Goal: Communication & Community: Share content

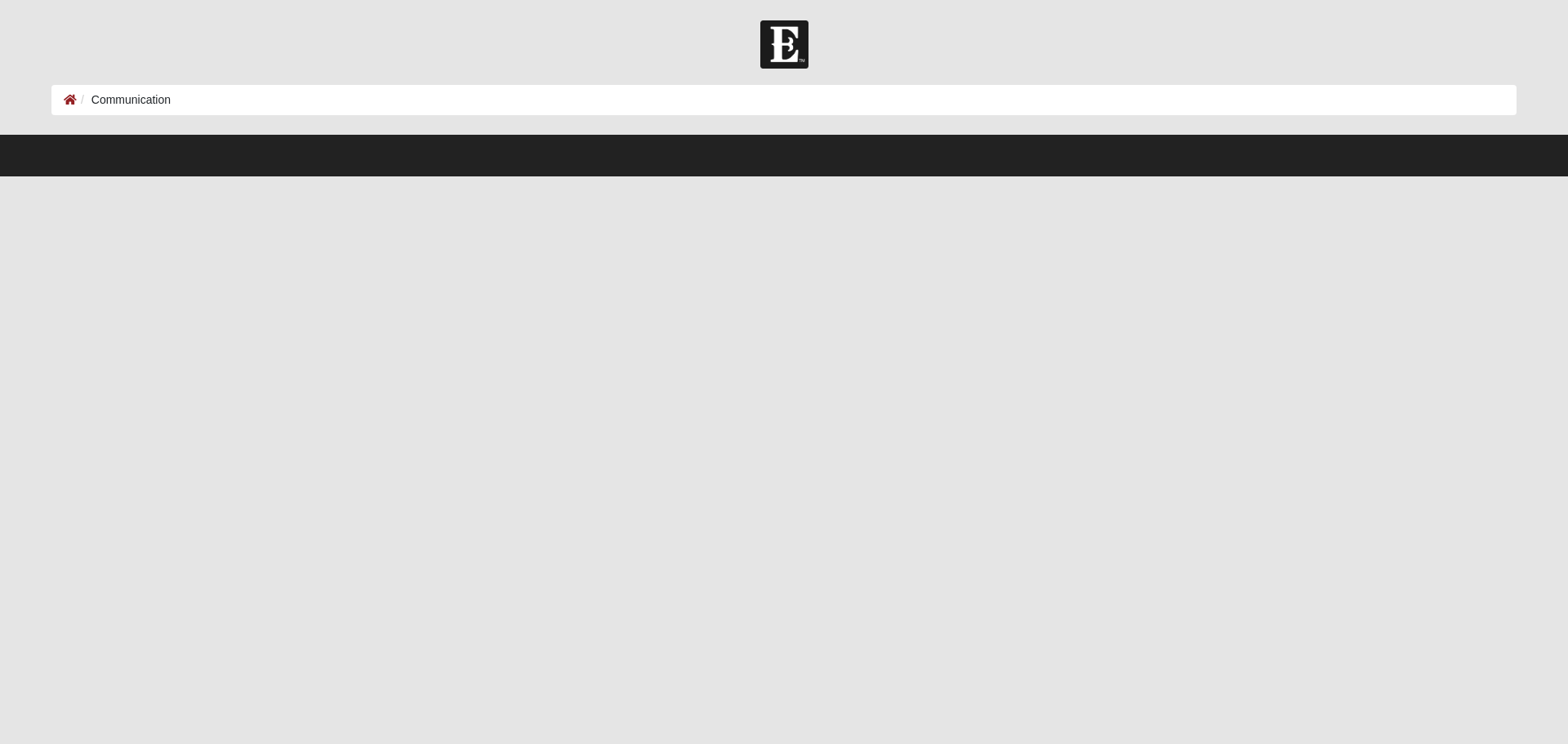
click at [119, 97] on li "Communication" at bounding box center [124, 100] width 94 height 17
click at [65, 99] on icon at bounding box center [70, 99] width 13 height 11
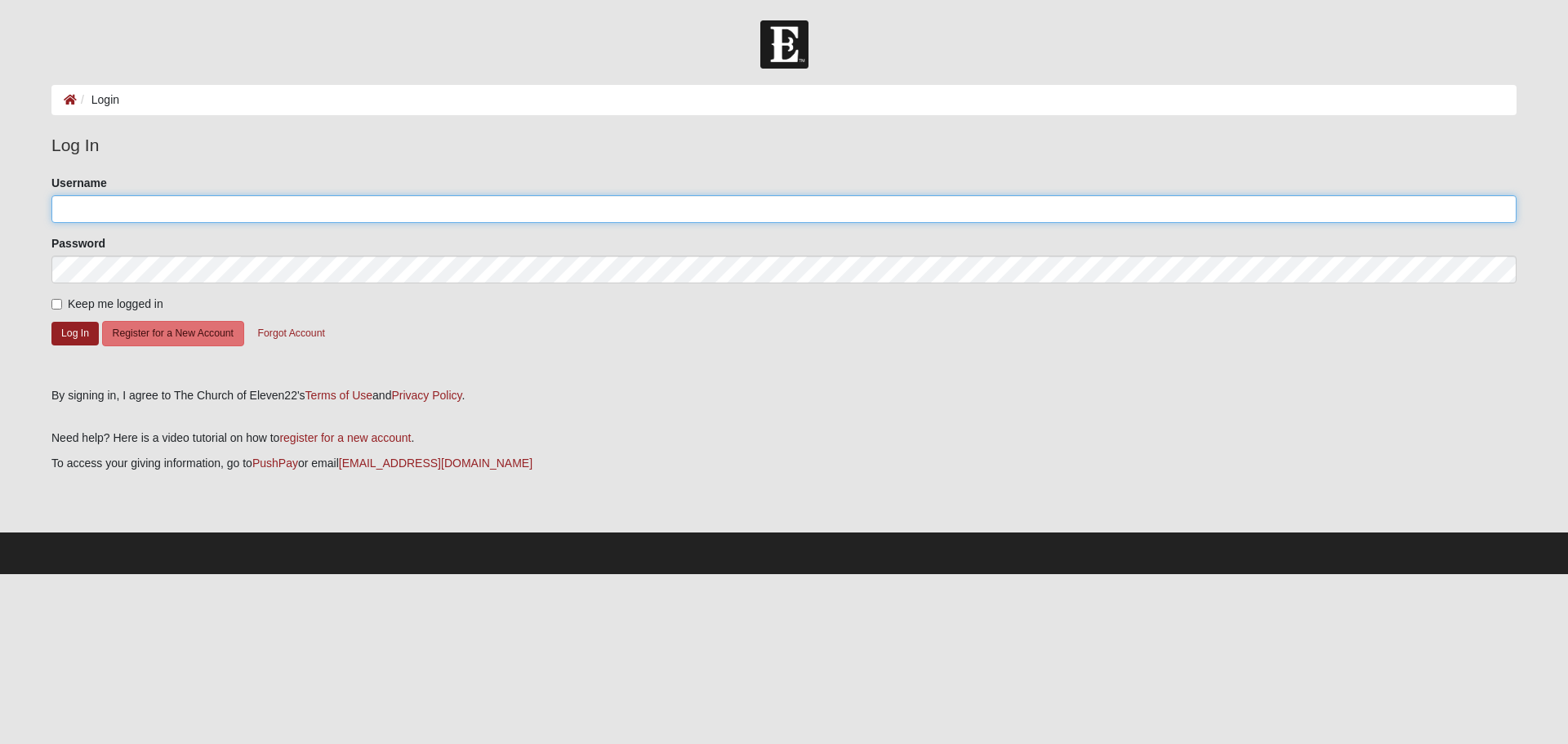
click at [298, 212] on input "Username" at bounding box center [784, 209] width 1465 height 28
type input "nicmonge515"
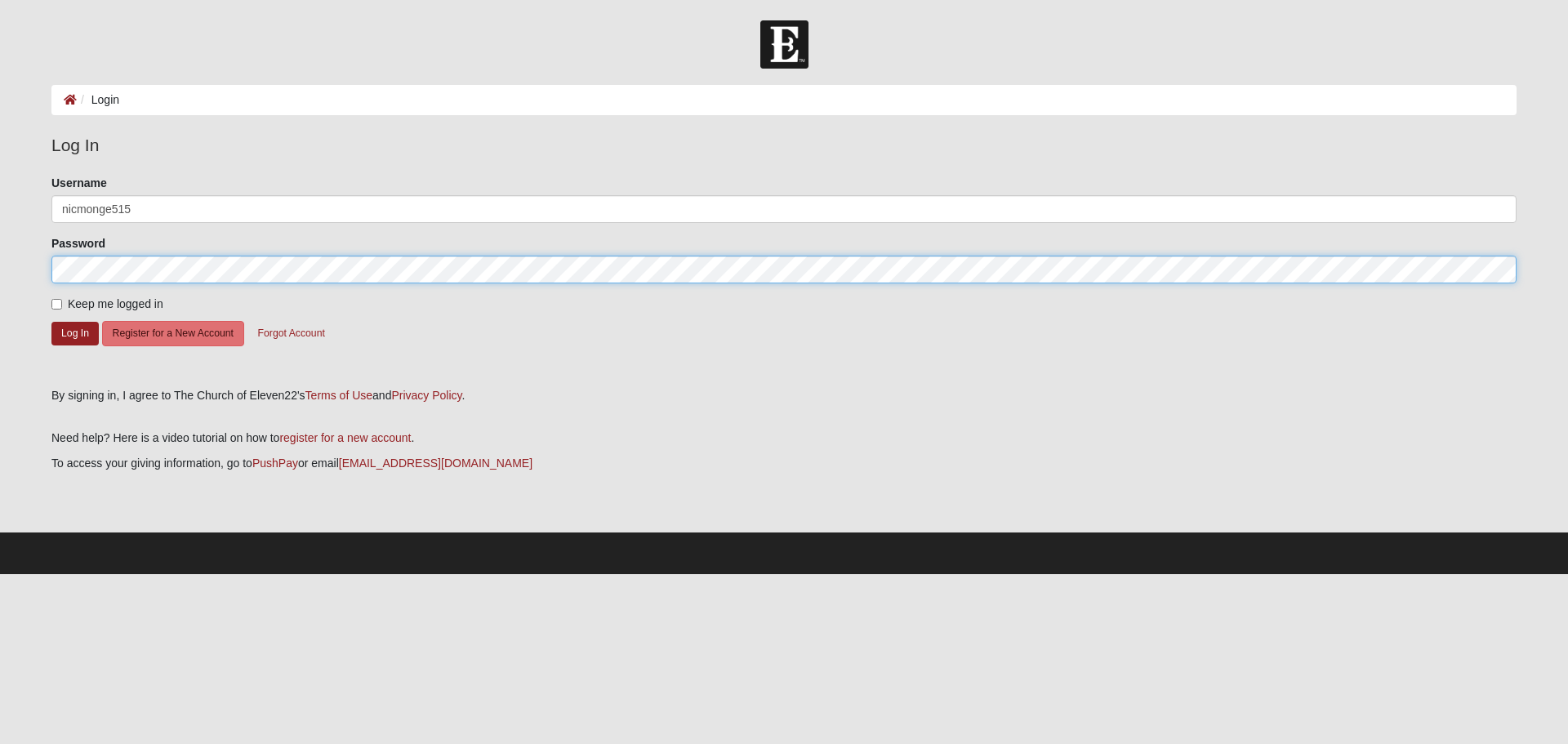
click at [51, 322] on button "Log In" at bounding box center [74, 333] width 48 height 23
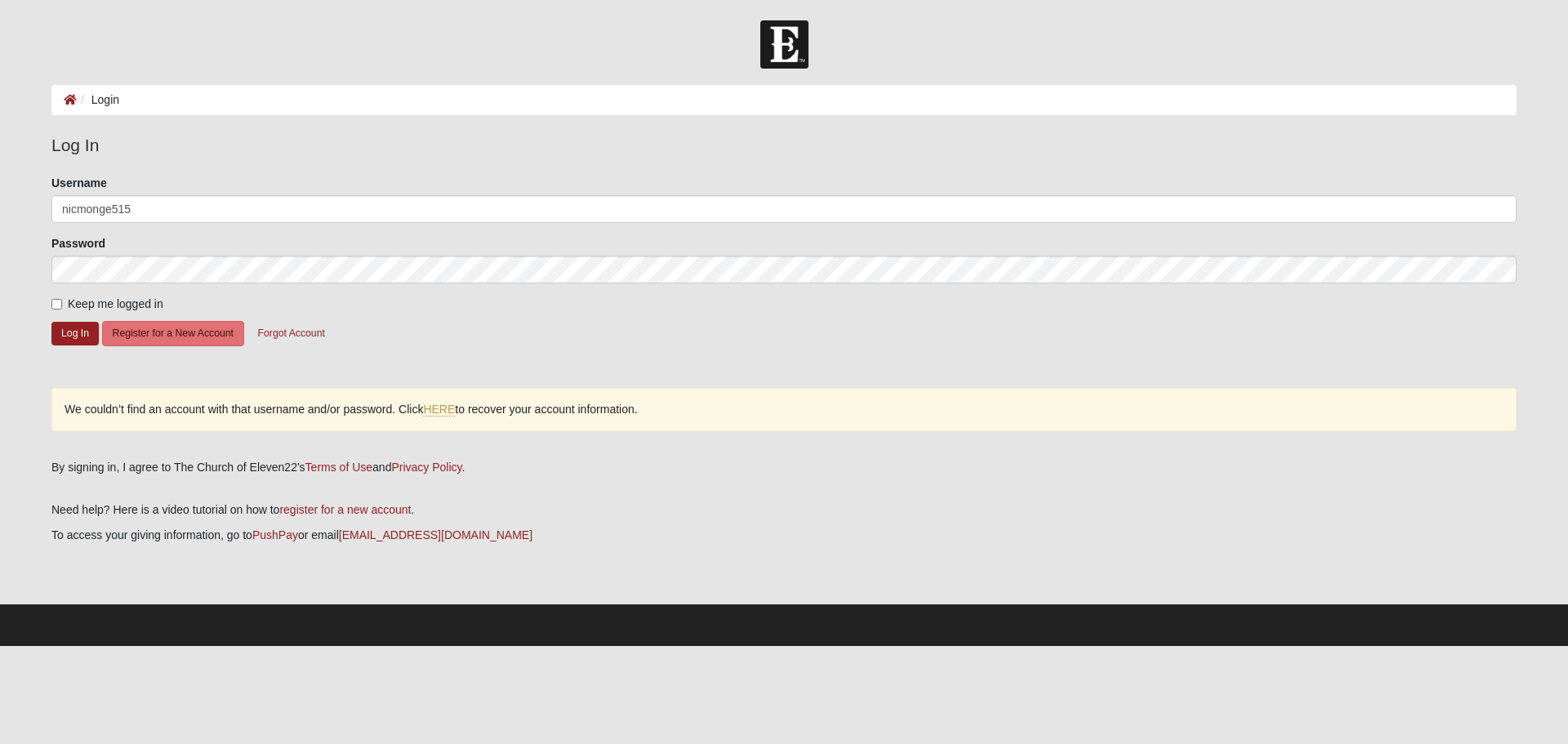
drag, startPoint x: 287, startPoint y: 292, endPoint x: 291, endPoint y: 283, distance: 9.8
click at [287, 290] on form "Please correct the following: Username nicmonge515 Password Keep me logged in L…" at bounding box center [784, 275] width 1465 height 201
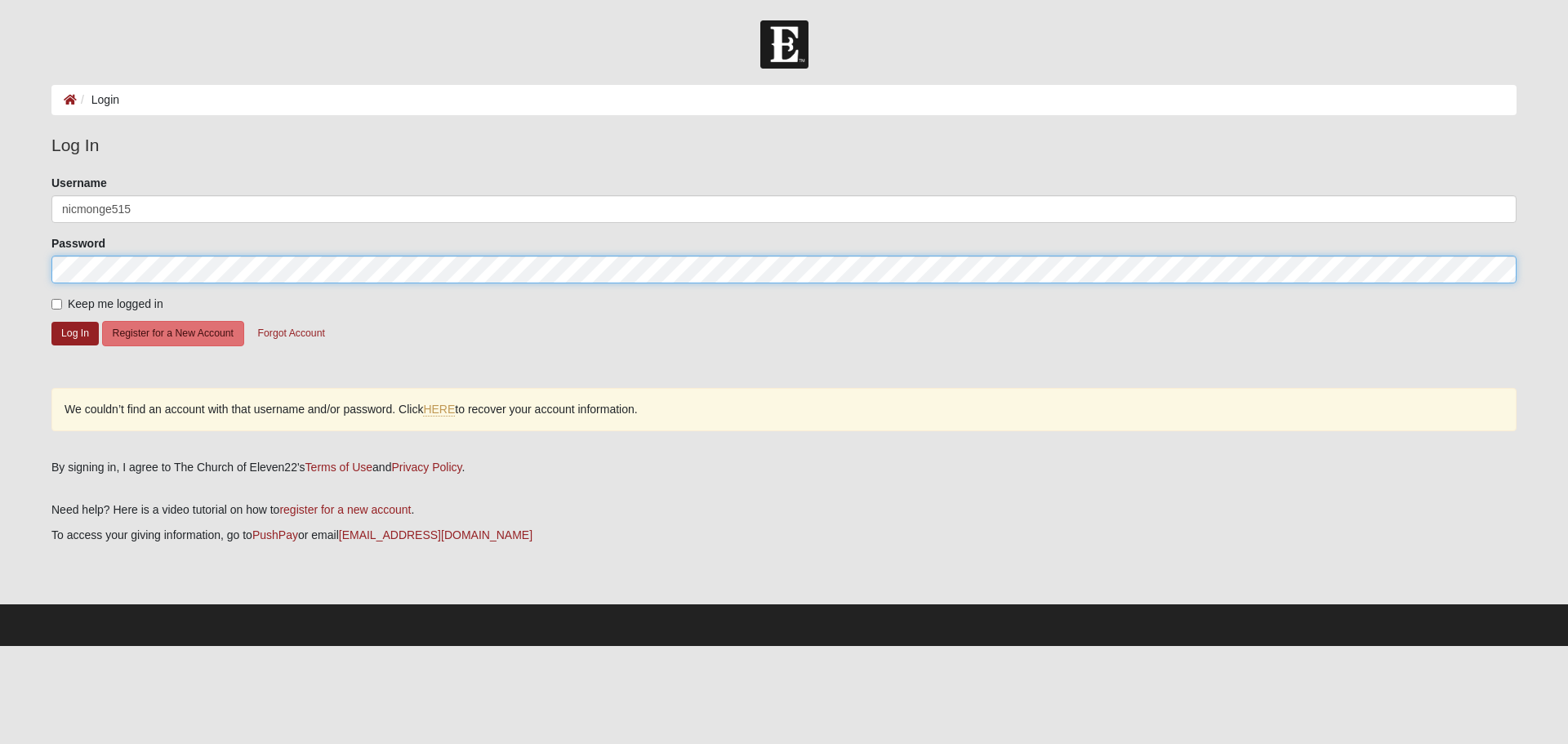
click at [51, 322] on button "Log In" at bounding box center [74, 333] width 48 height 23
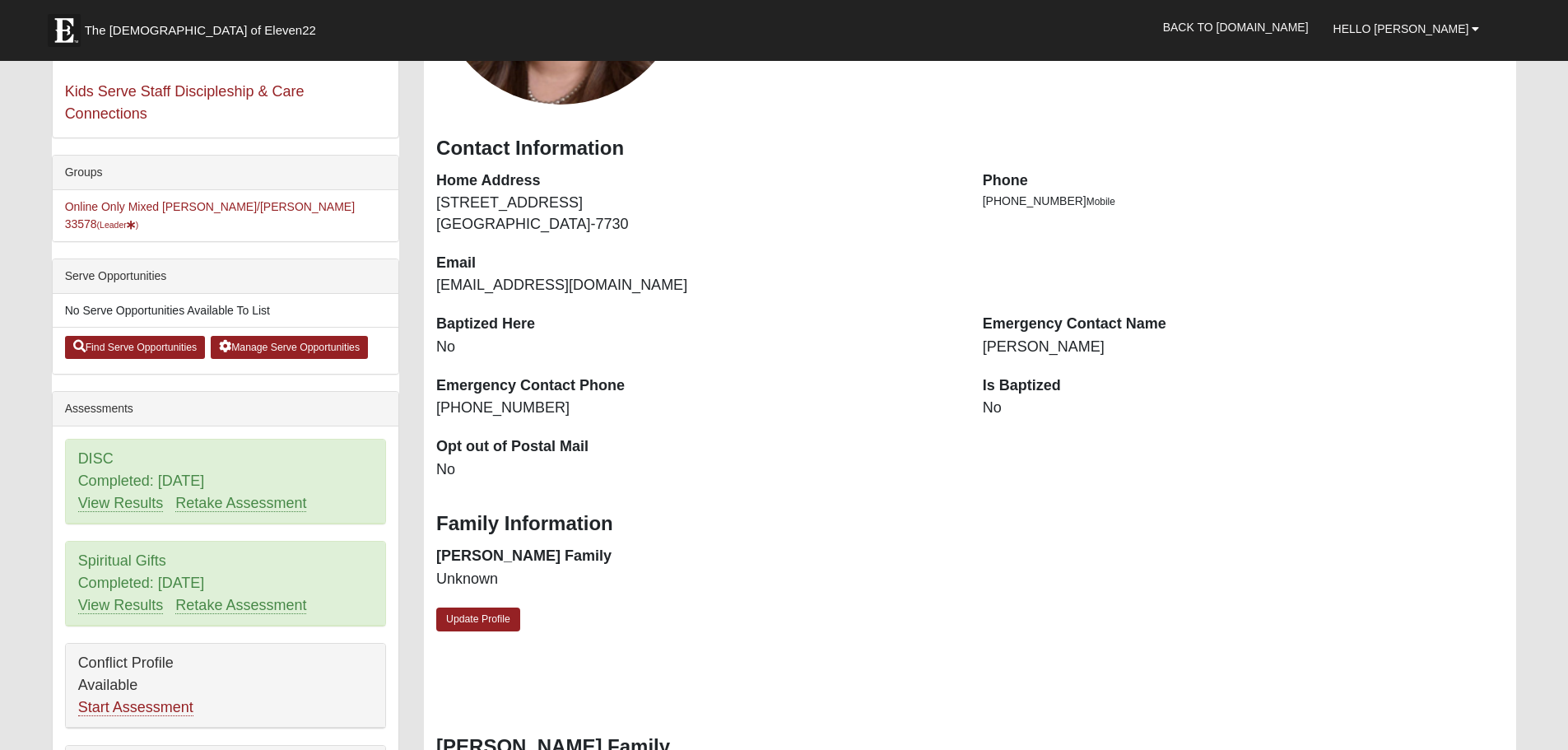
scroll to position [247, 0]
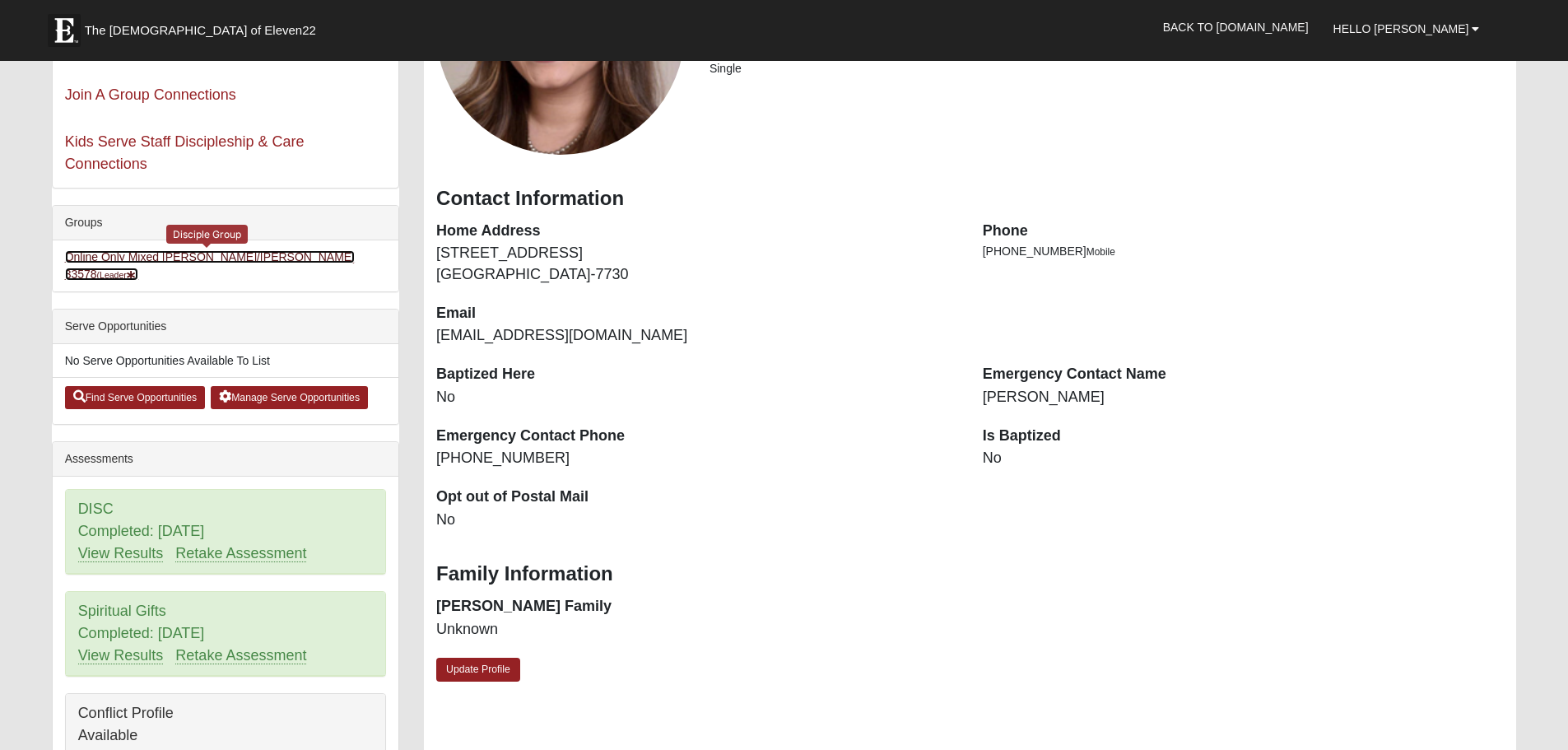
drag, startPoint x: 284, startPoint y: 262, endPoint x: 272, endPoint y: 279, distance: 20.8
click at [284, 262] on link "Online Only Mixed [PERSON_NAME]/[PERSON_NAME] 33578 (Leader )" at bounding box center [210, 265] width 290 height 31
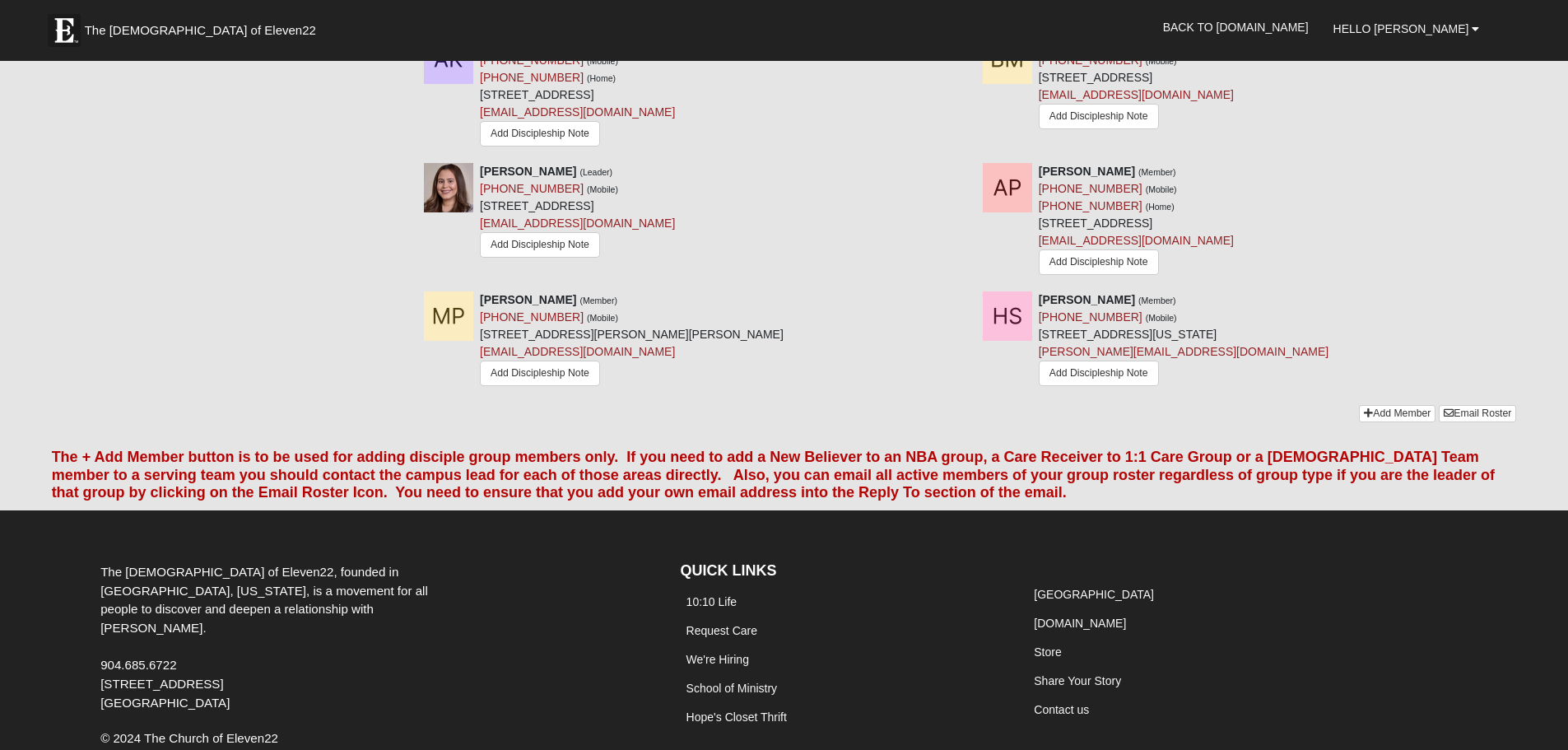
scroll to position [1104, 0]
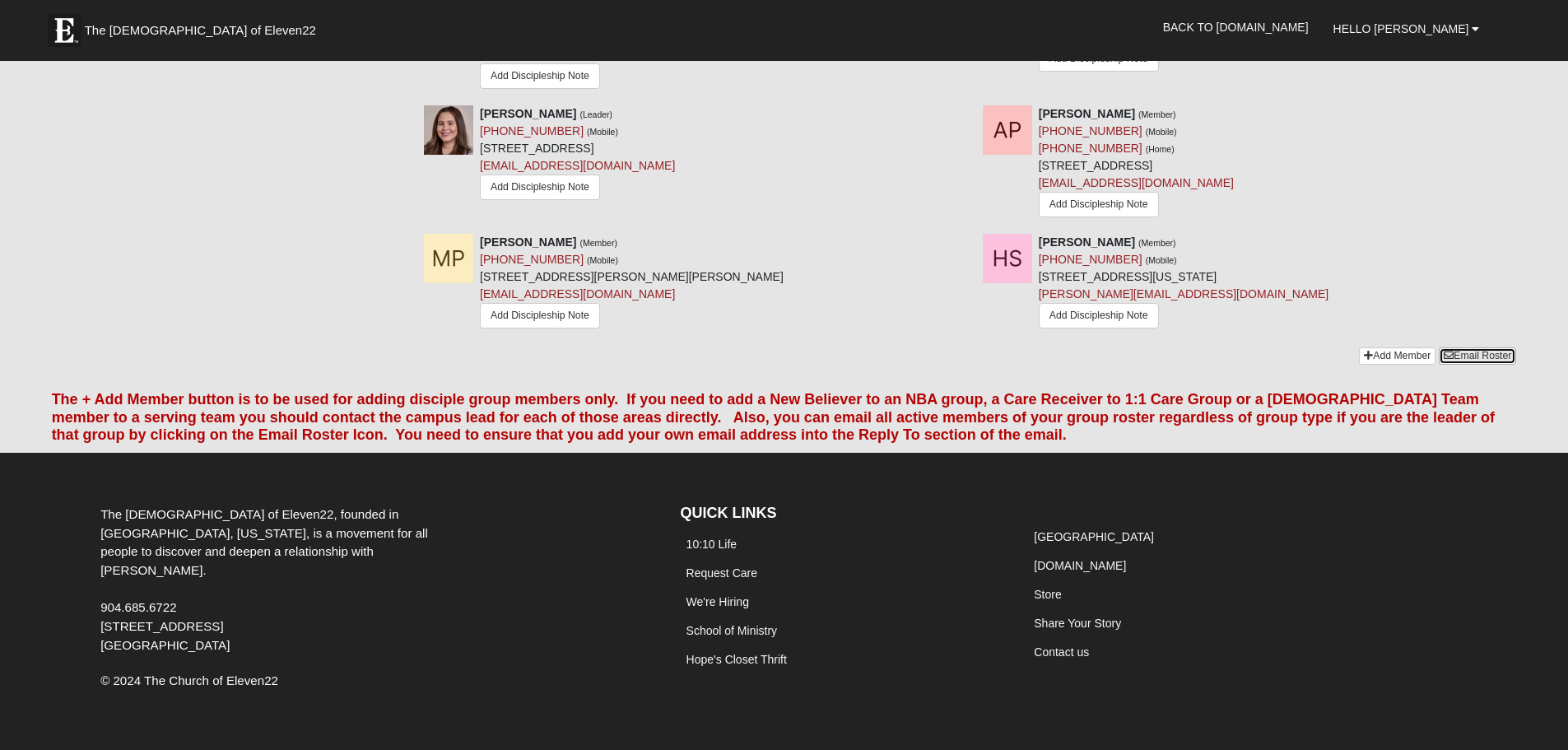
click at [1461, 347] on link "Email Roster" at bounding box center [1477, 356] width 78 height 17
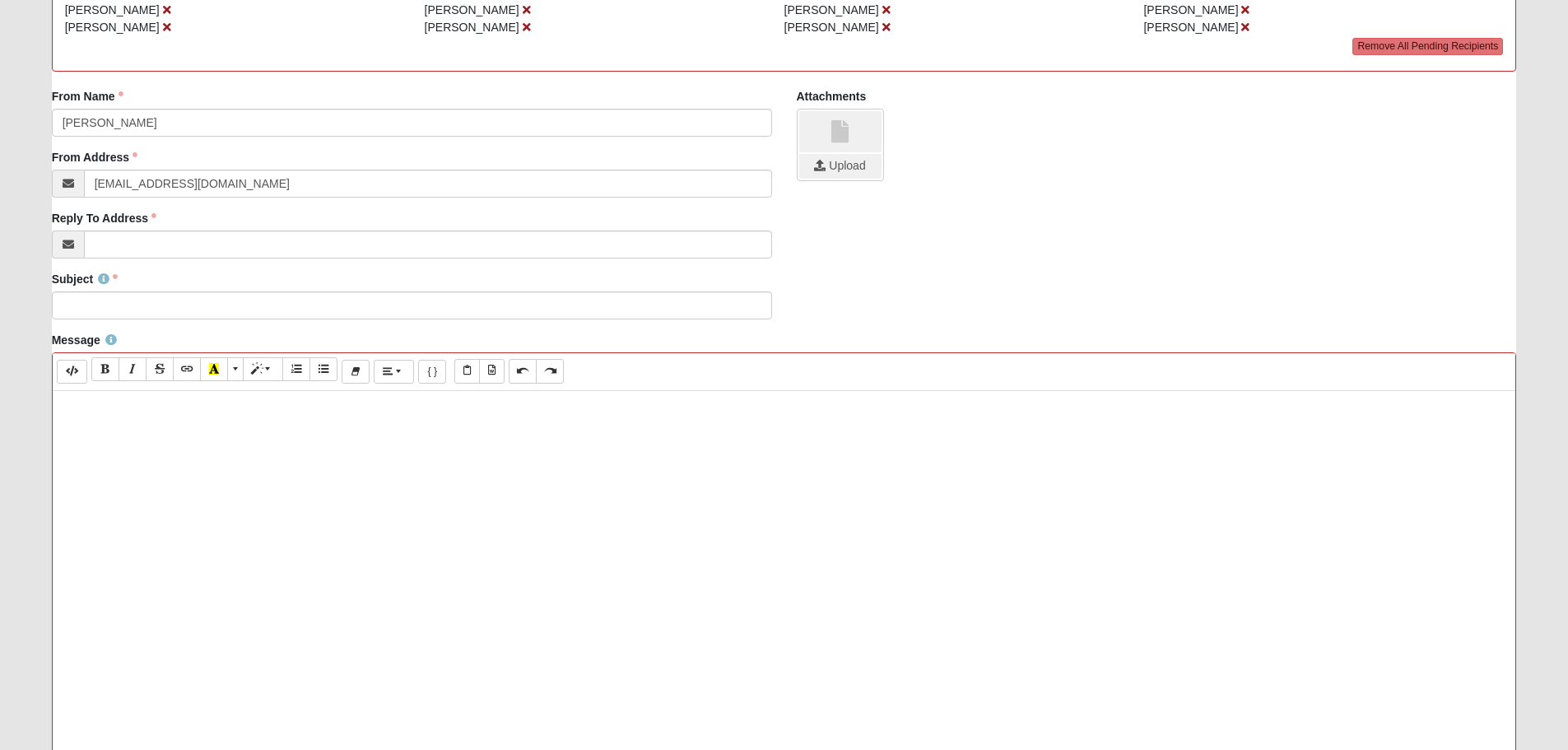
scroll to position [247, 0]
click at [347, 301] on input "Subject" at bounding box center [411, 305] width 720 height 28
paste input "E22 - [PERSON_NAME]/[PERSON_NAME] D-Group 6:00pm CT/7:00 pm ET - [PERSON_NAME] …"
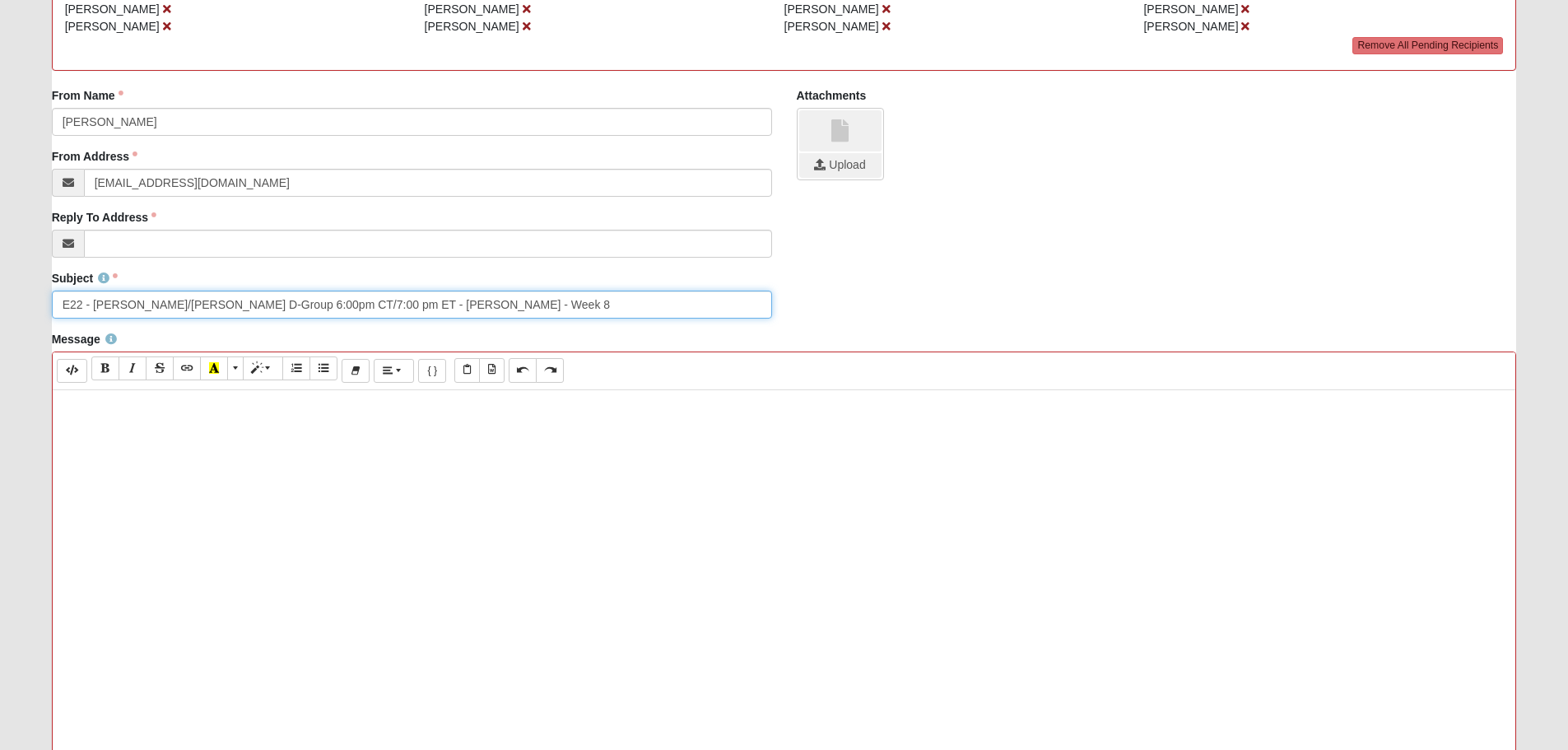
type input "E22 - [PERSON_NAME]/[PERSON_NAME] D-Group 6:00pm CT/7:00 pm ET - [PERSON_NAME] …"
click at [491, 500] on div at bounding box center [784, 637] width 1463 height 494
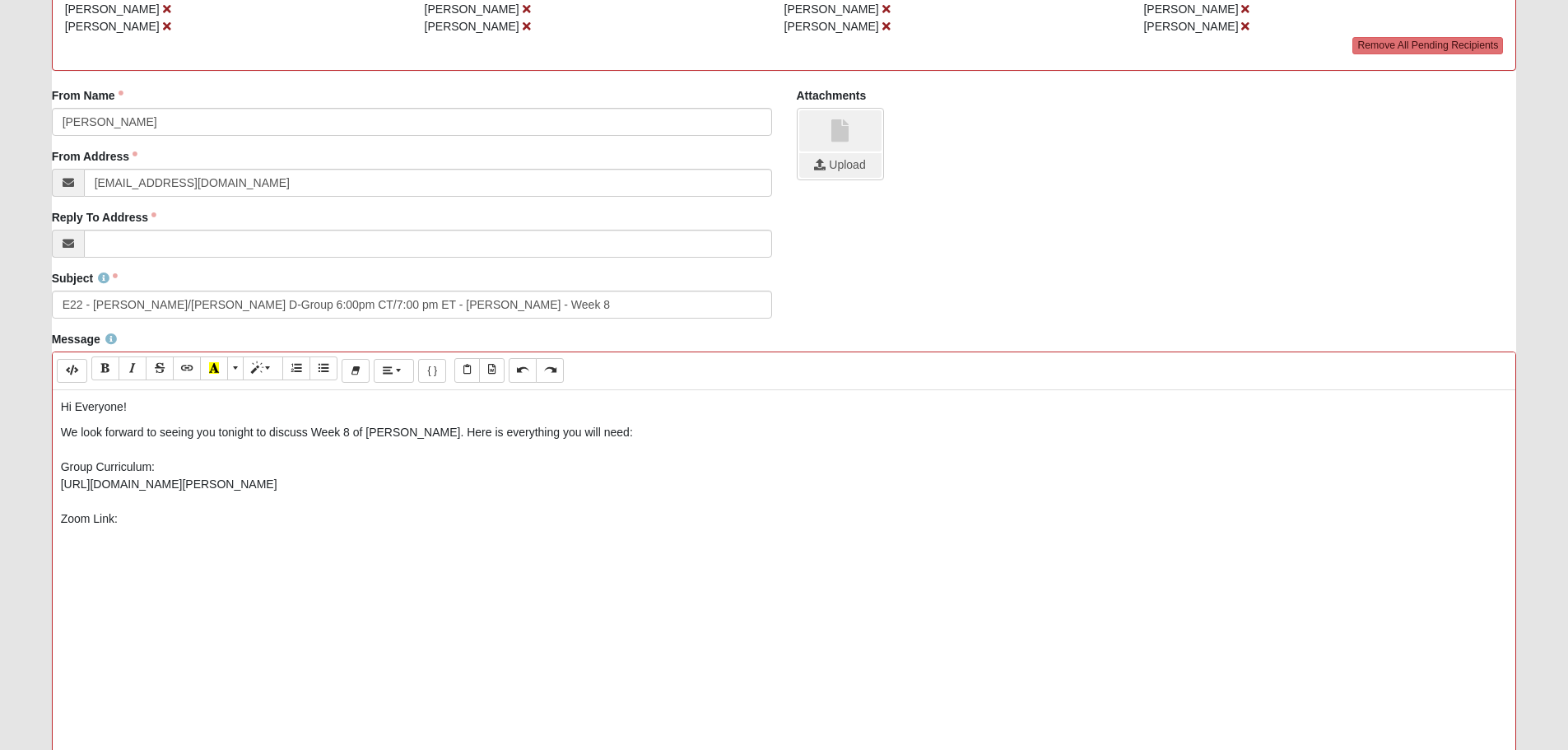
drag, startPoint x: 181, startPoint y: 521, endPoint x: 231, endPoint y: 531, distance: 51.0
click at [182, 522] on p "We look forward to seeing you tonight to discuss Week 8 of [PERSON_NAME]. Here …" at bounding box center [784, 476] width 1448 height 104
click at [346, 574] on p "We look forward to seeing you tonight to discuss Week 8 of [PERSON_NAME]. Here …" at bounding box center [784, 511] width 1448 height 173
click at [292, 591] on p "We look forward to seeing you tonight to discuss Week 8 of [PERSON_NAME]. Here …" at bounding box center [784, 511] width 1448 height 173
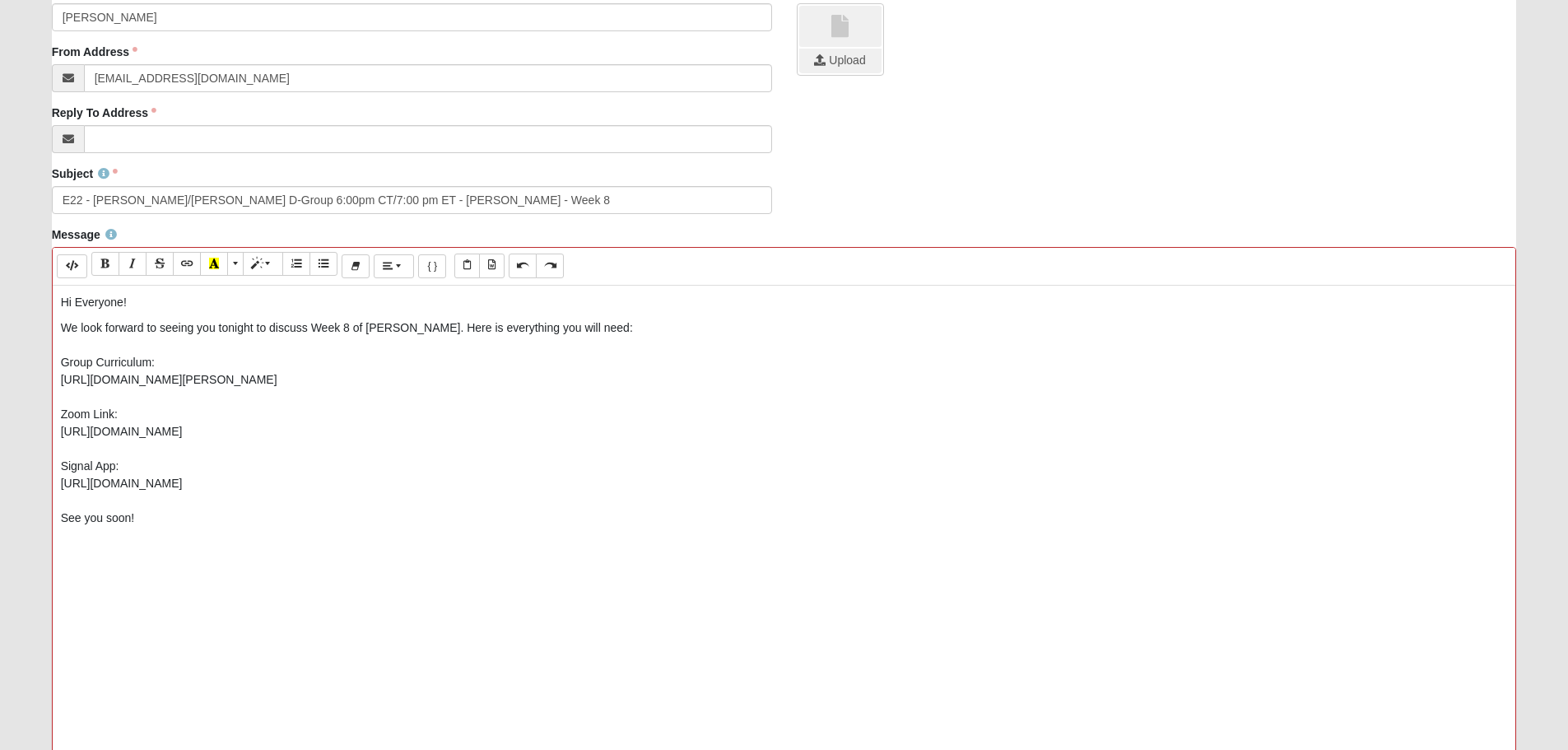
scroll to position [576, 0]
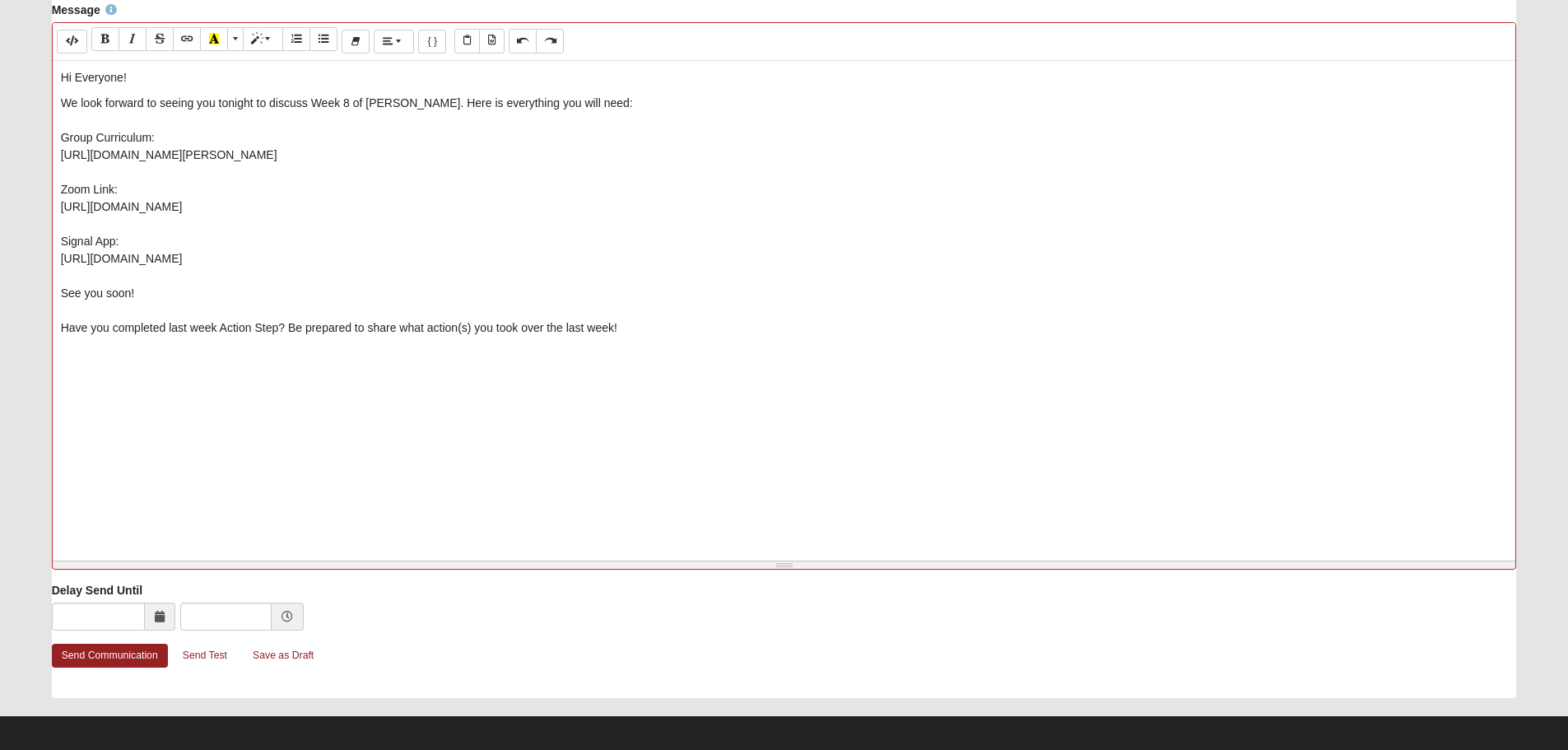
click at [170, 341] on p "We look forward to seeing you tonight to discuss Week 8 of [PERSON_NAME]. Here …" at bounding box center [784, 224] width 1448 height 259
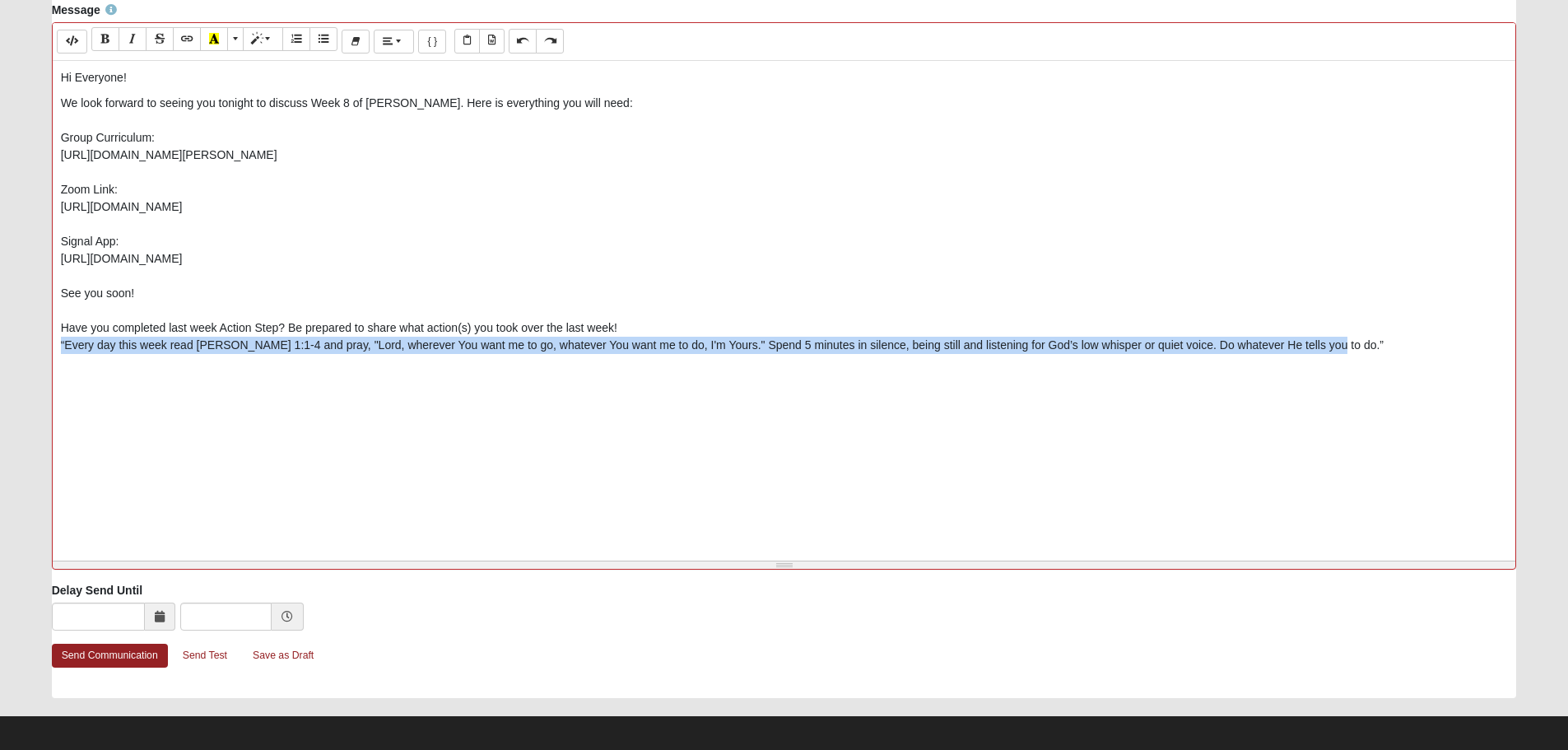
drag, startPoint x: 1345, startPoint y: 361, endPoint x: 83, endPoint y: 359, distance: 1262.0
click at [43, 358] on div "Message <p>Hi Everyone!<br></p><p>We look forward to seeing you tonight to disc…" at bounding box center [784, 292] width 1490 height 581
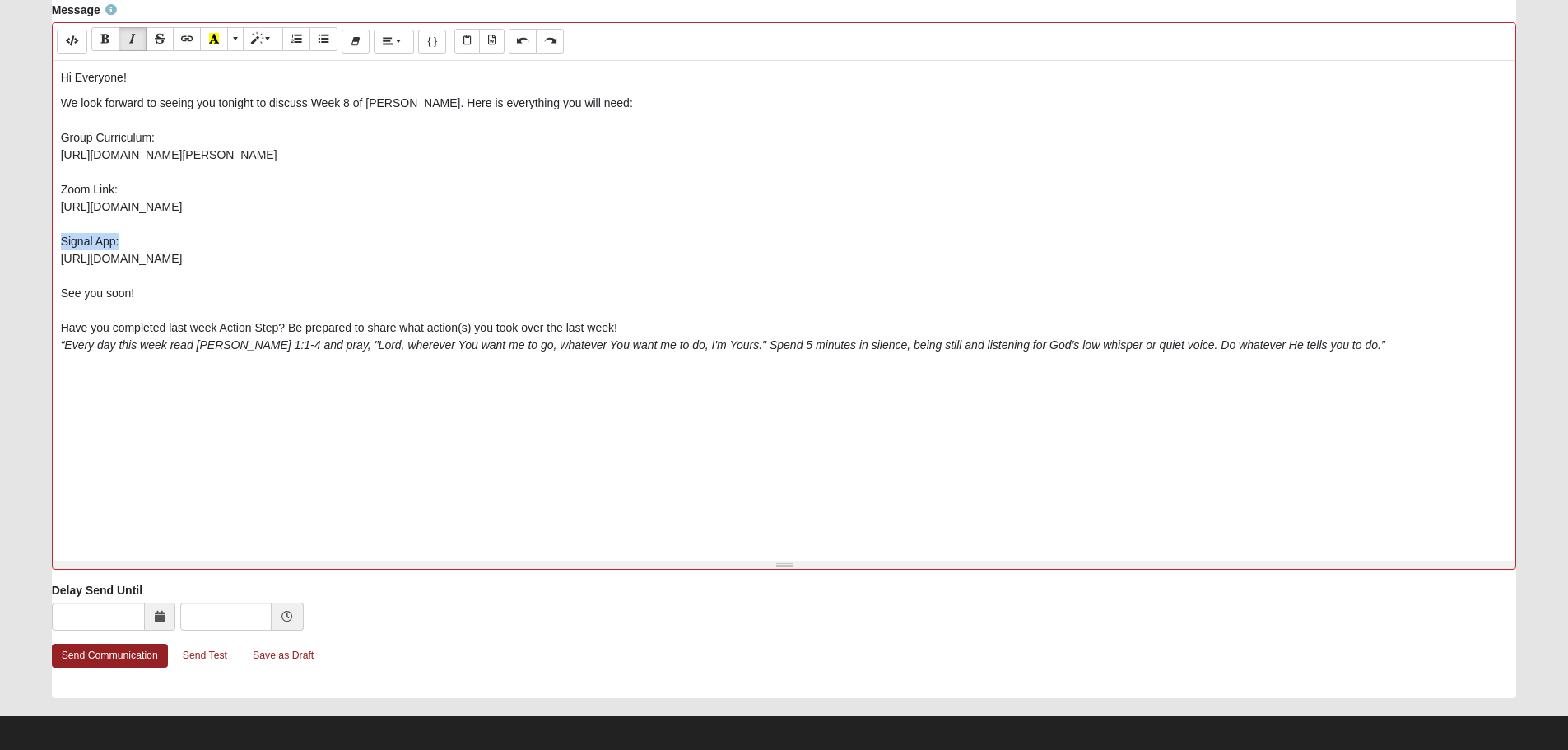
drag, startPoint x: 116, startPoint y: 242, endPoint x: 32, endPoint y: 240, distance: 84.0
click at [27, 242] on form "Hello [PERSON_NAME] My Account Log Out Communication Communication Error" at bounding box center [784, 101] width 1568 height 1315
drag, startPoint x: 249, startPoint y: 213, endPoint x: 243, endPoint y: 207, distance: 8.5
click at [250, 212] on p "We look forward to seeing you tonight to discuss Week 8 of [PERSON_NAME]. Here …" at bounding box center [784, 224] width 1448 height 259
drag, startPoint x: 114, startPoint y: 186, endPoint x: 40, endPoint y: 189, distance: 74.1
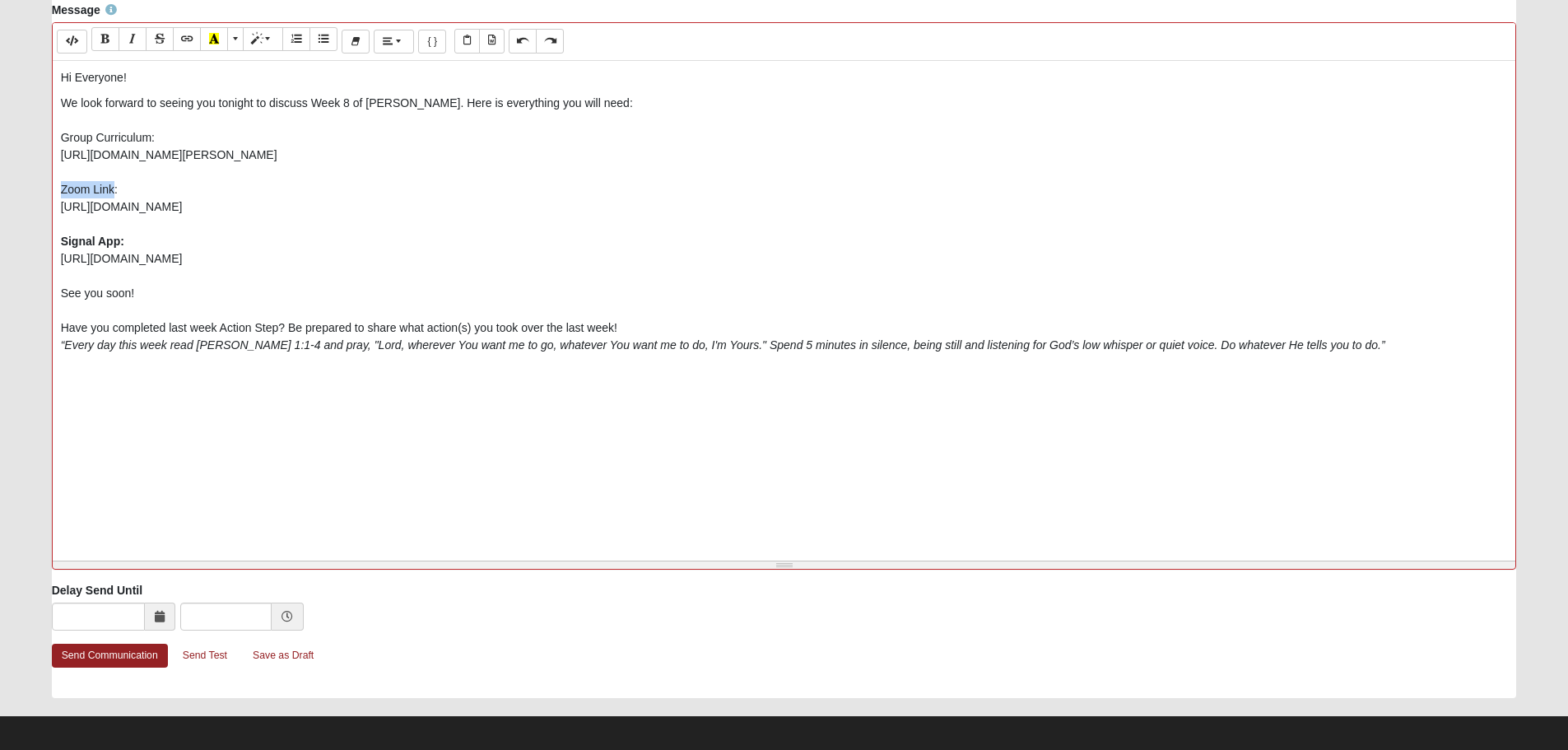
click at [40, 189] on div "Message <p>Hi Everyone!<br></p><p>We look forward to seeing you tonight to disc…" at bounding box center [784, 292] width 1490 height 581
click at [155, 189] on p "We look forward to seeing you tonight to discuss Week 8 of [PERSON_NAME]. Here …" at bounding box center [784, 224] width 1448 height 259
drag, startPoint x: 140, startPoint y: 187, endPoint x: 47, endPoint y: 190, distance: 93.0
click at [43, 191] on div "Message <p>Hi Everyone!<br></p><p>We look forward to seeing you tonight to disc…" at bounding box center [784, 292] width 1490 height 581
drag, startPoint x: 168, startPoint y: 134, endPoint x: 177, endPoint y: 134, distance: 9.0
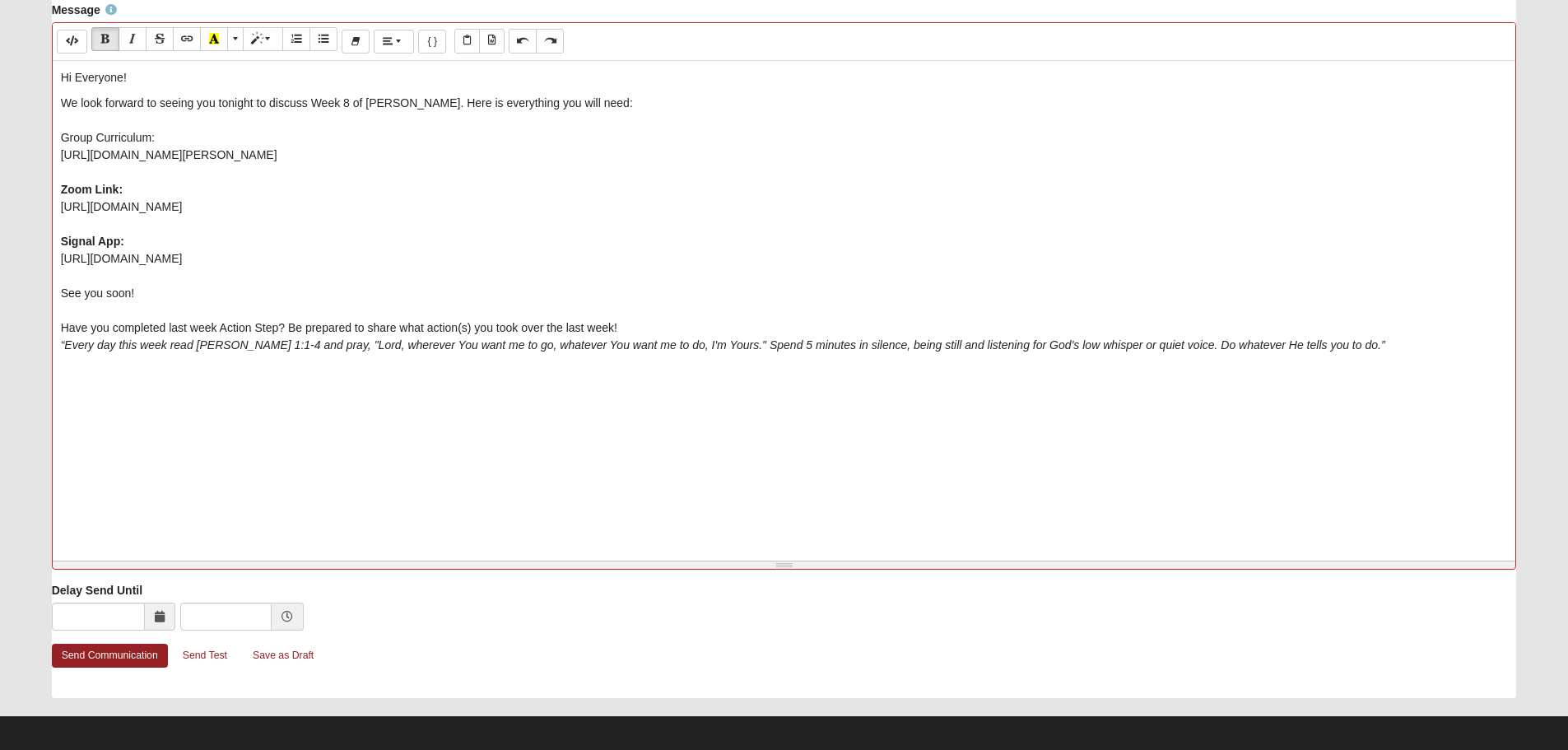
click at [168, 134] on p "We look forward to seeing you tonight to discuss Week 8 of [PERSON_NAME]. Here …" at bounding box center [784, 224] width 1448 height 259
drag, startPoint x: 184, startPoint y: 132, endPoint x: 43, endPoint y: 132, distance: 141.0
click at [43, 132] on div "Message <p>Hi Everyone!<br></p><p>We look forward to seeing you tonight to disc…" at bounding box center [784, 292] width 1490 height 581
click at [358, 211] on p "We look forward to seeing you tonight to discuss Week 8 of [PERSON_NAME]. Here …" at bounding box center [784, 224] width 1448 height 259
drag, startPoint x: 640, startPoint y: 327, endPoint x: 38, endPoint y: 333, distance: 602.0
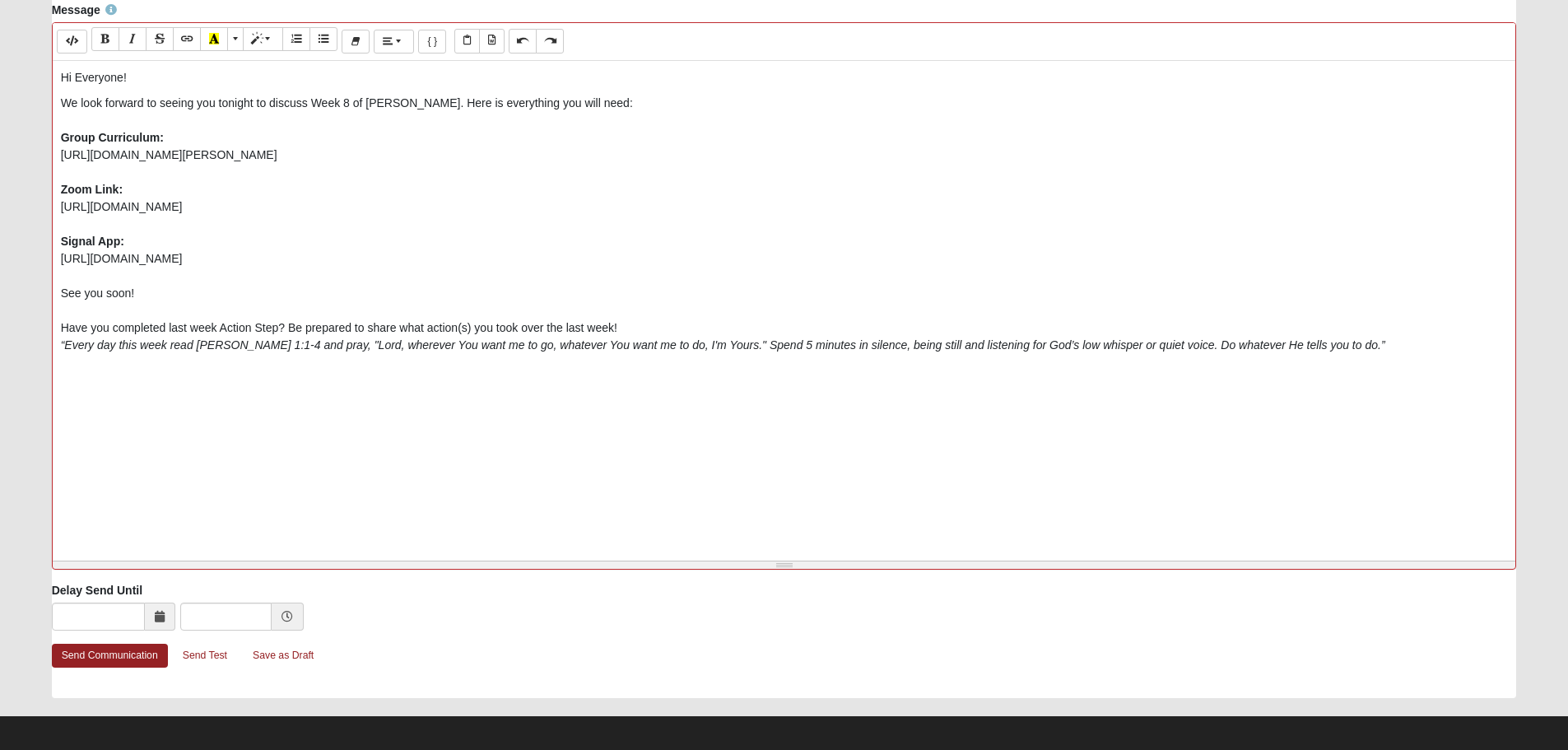
click at [39, 333] on div "Message <p>Hi Everyone!<br></p><p>We look forward to seeing you tonight to disc…" at bounding box center [784, 292] width 1490 height 581
click at [236, 44] on span "More Color" at bounding box center [236, 38] width 10 height 11
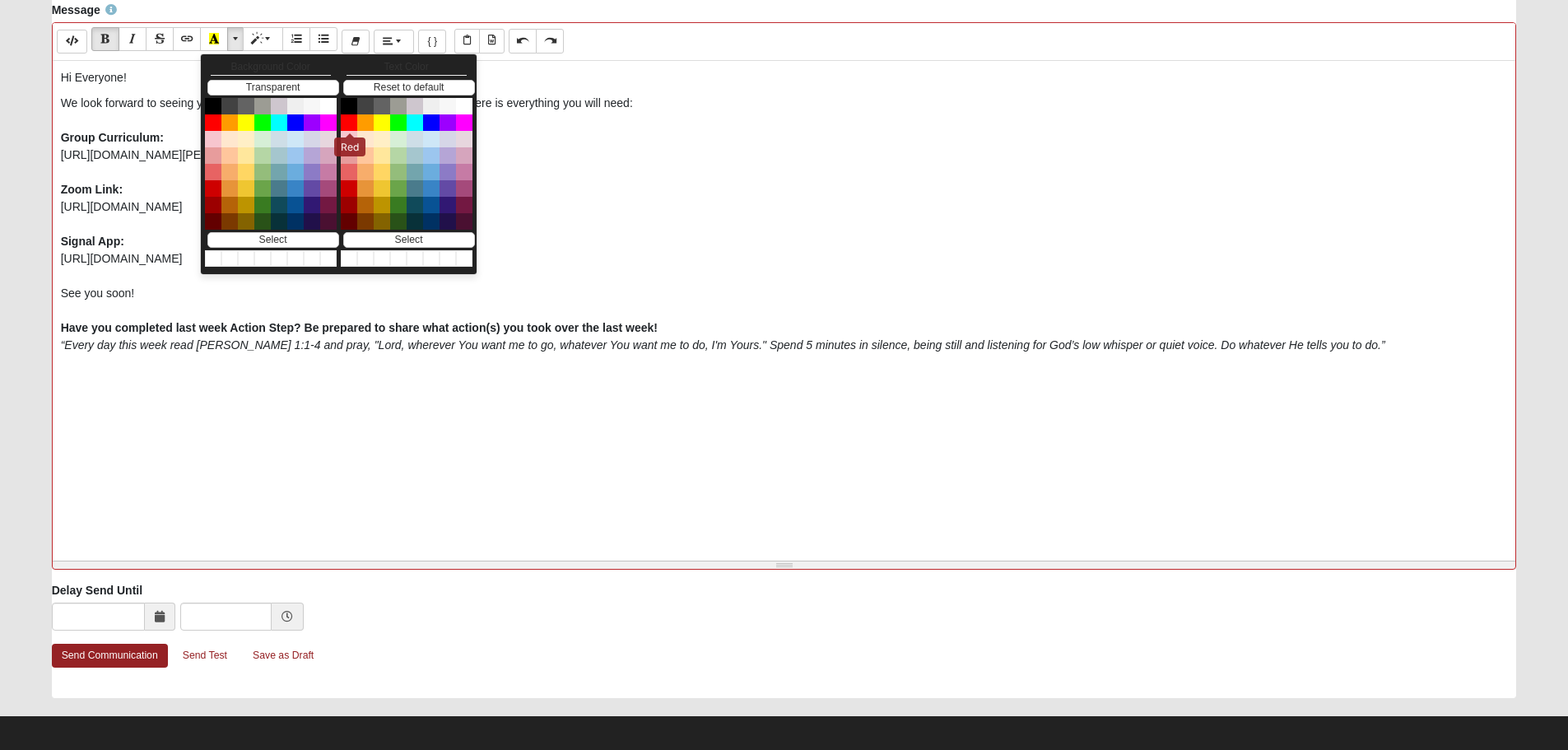
drag, startPoint x: 342, startPoint y: 123, endPoint x: 538, endPoint y: 142, distance: 196.9
click at [344, 123] on button "Red" at bounding box center [349, 122] width 17 height 17
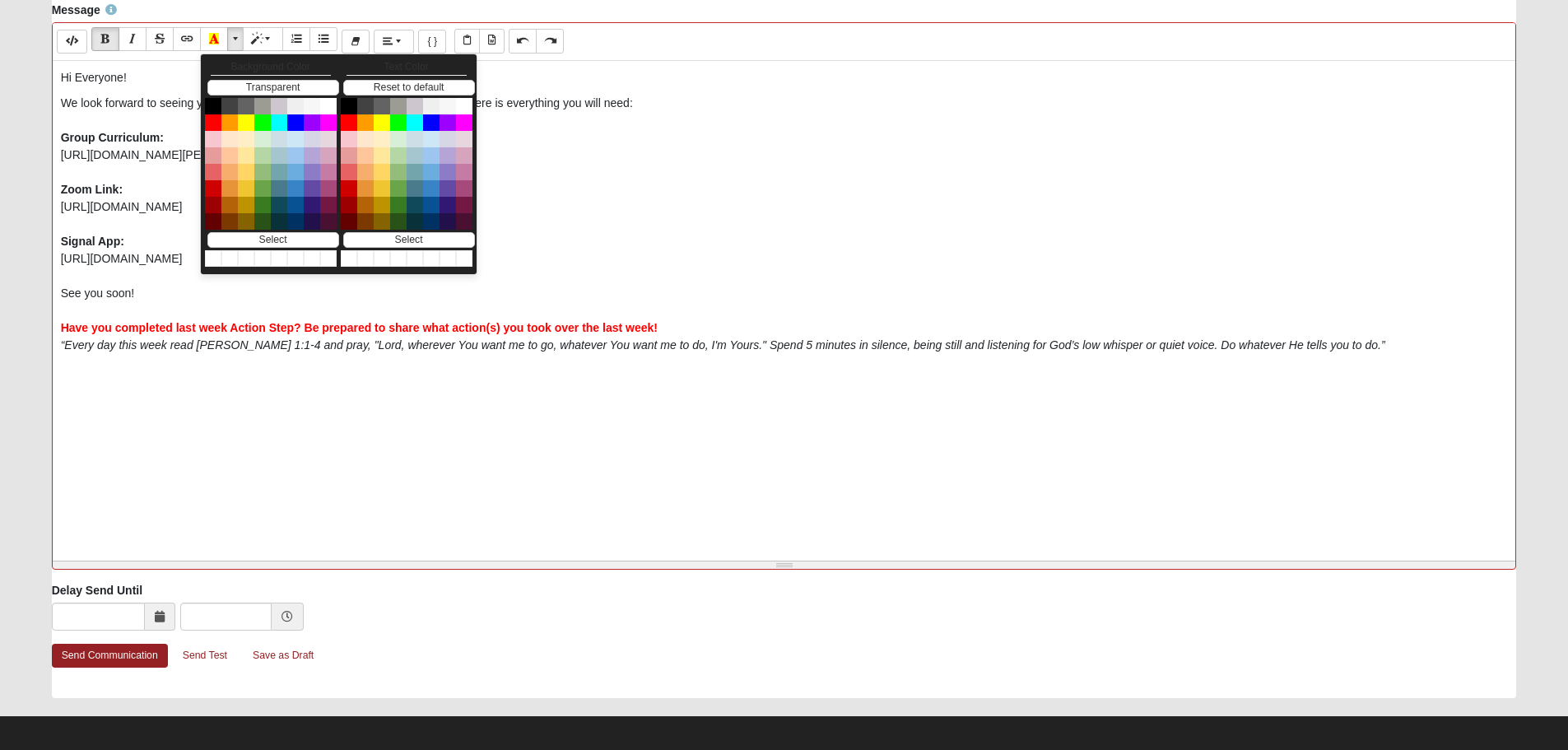
click at [892, 170] on p "We look forward to seeing you tonight to discuss Week 8 of [PERSON_NAME]. Here …" at bounding box center [784, 224] width 1448 height 259
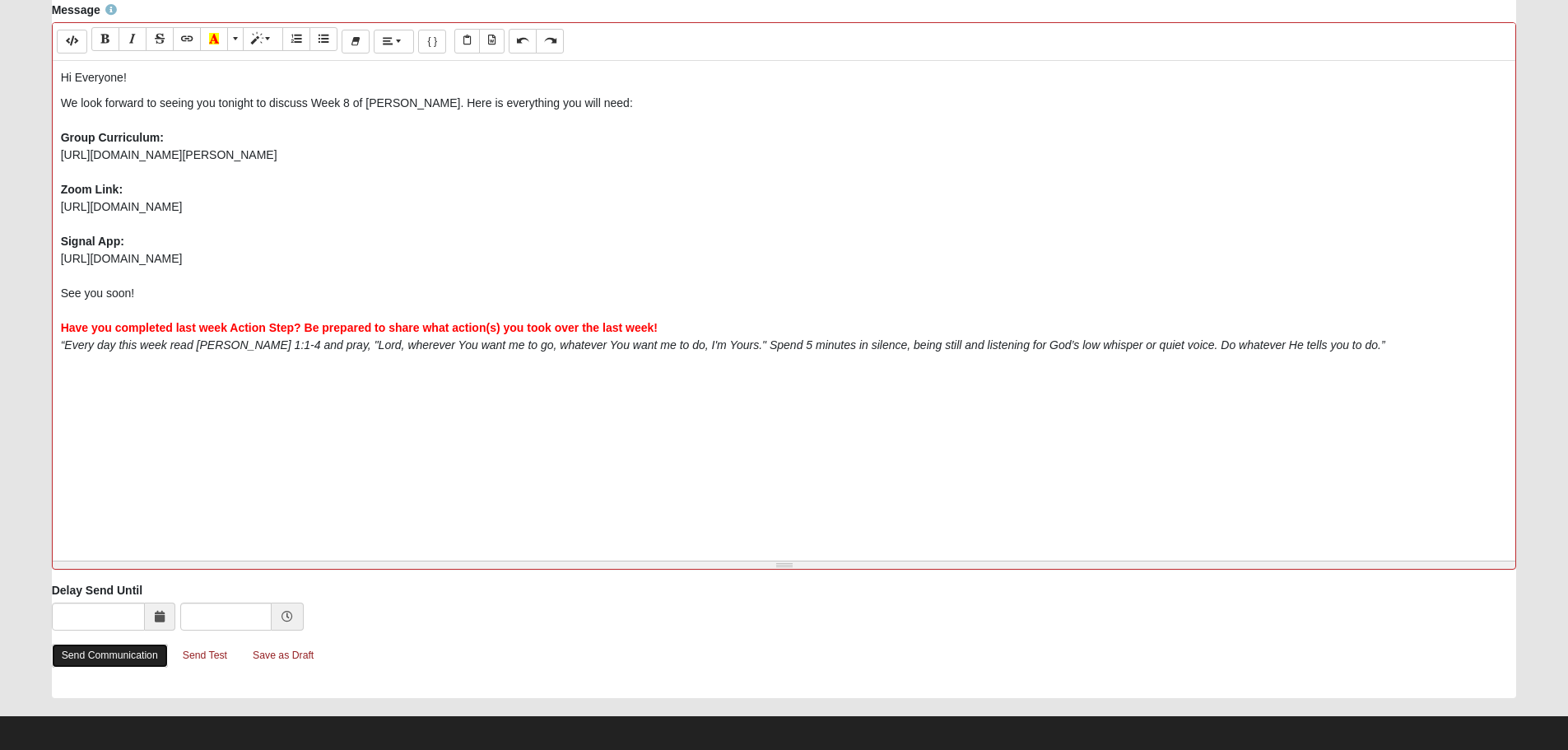
click at [95, 655] on link "Send Communication" at bounding box center [109, 656] width 116 height 24
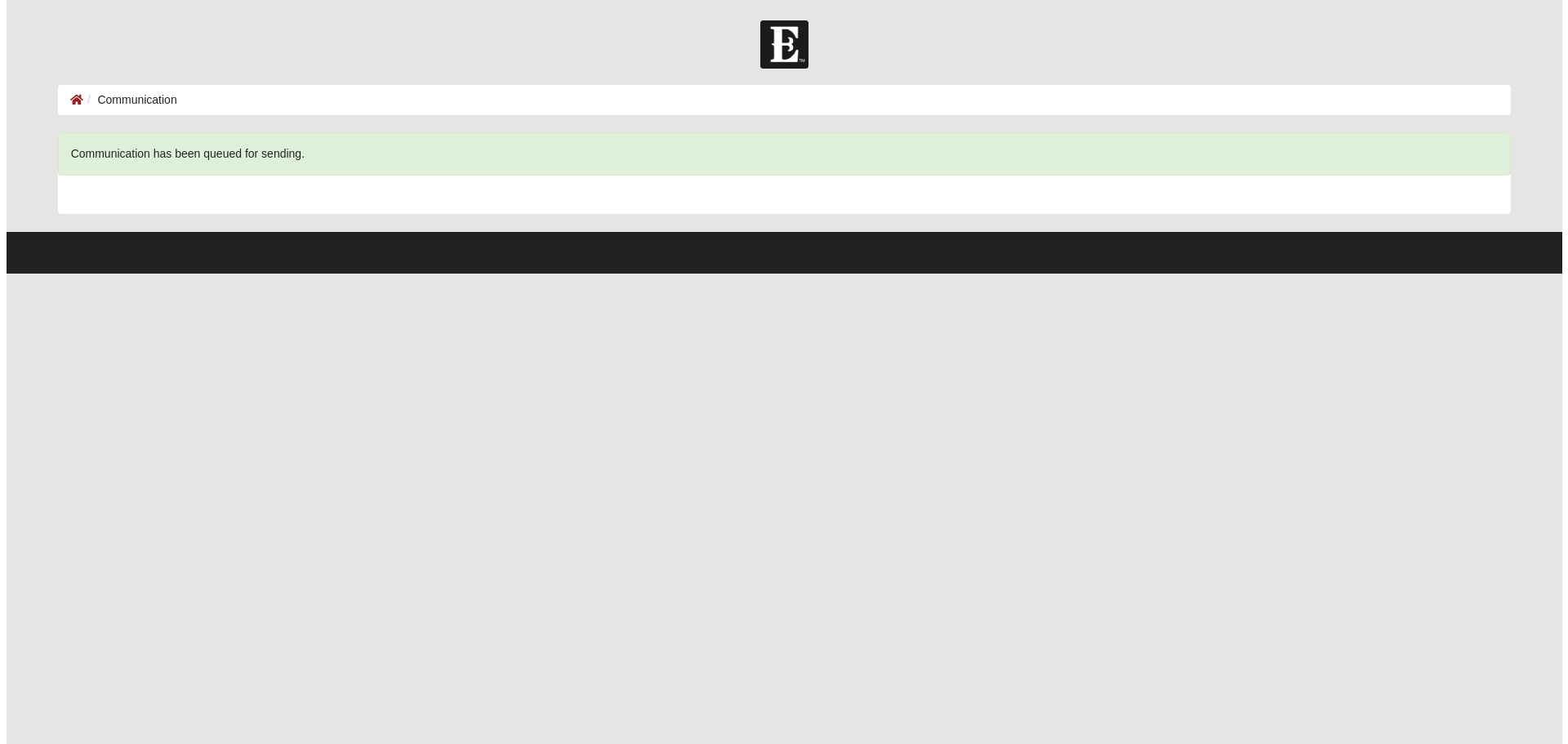
scroll to position [0, 0]
